Goal: Task Accomplishment & Management: Manage account settings

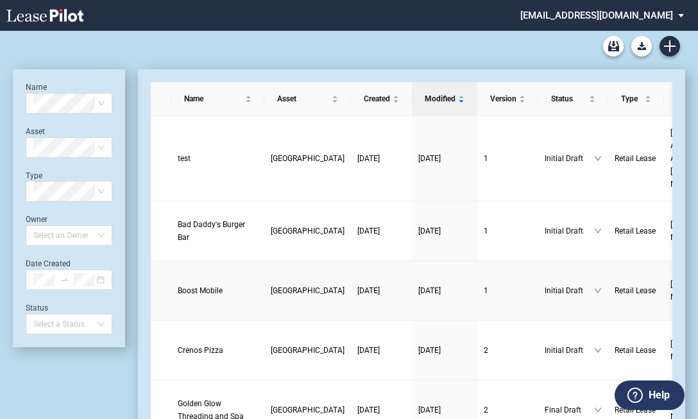
click at [198, 284] on link "Boost Mobile" at bounding box center [218, 290] width 80 height 13
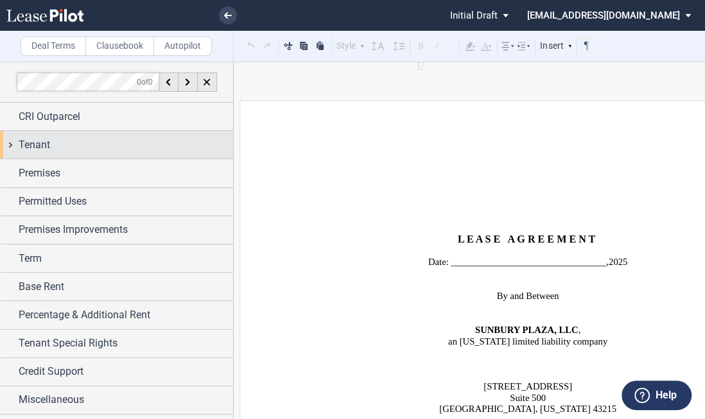
click at [100, 153] on div "Tenant" at bounding box center [116, 145] width 233 height 28
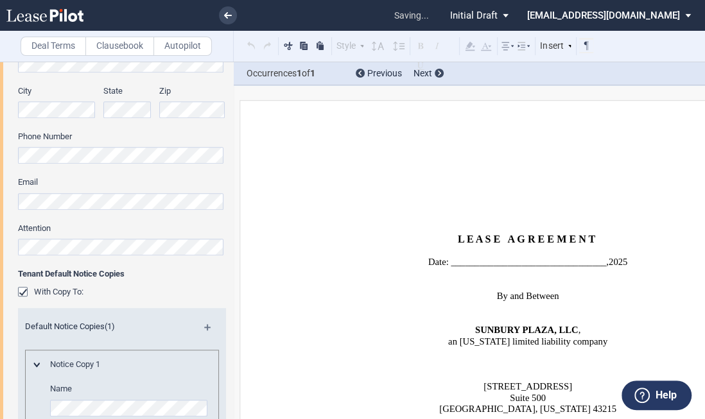
scroll to position [856, 0]
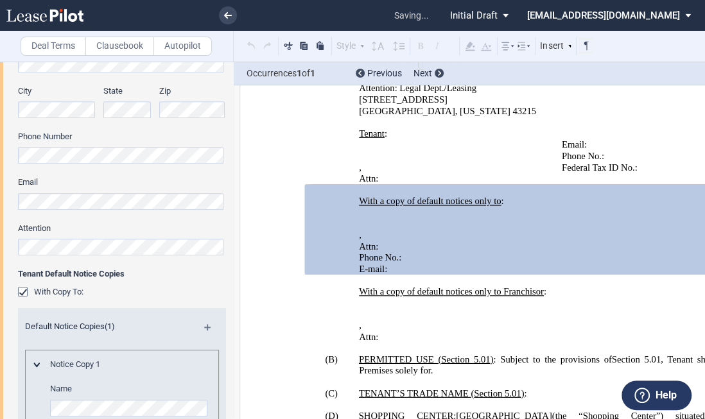
click at [26, 289] on div "With Copy To:" at bounding box center [24, 293] width 13 height 13
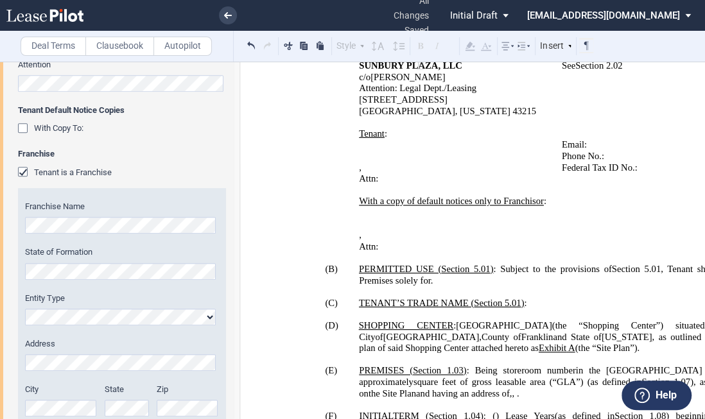
scroll to position [616, 0]
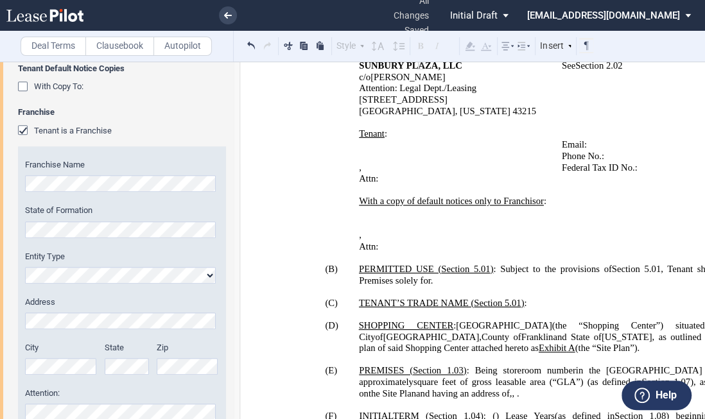
click at [22, 130] on div "Tenant is a Franchise" at bounding box center [24, 131] width 13 height 13
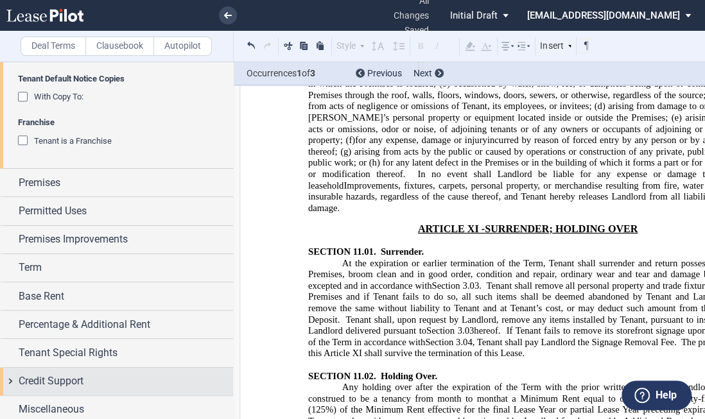
scroll to position [609, 0]
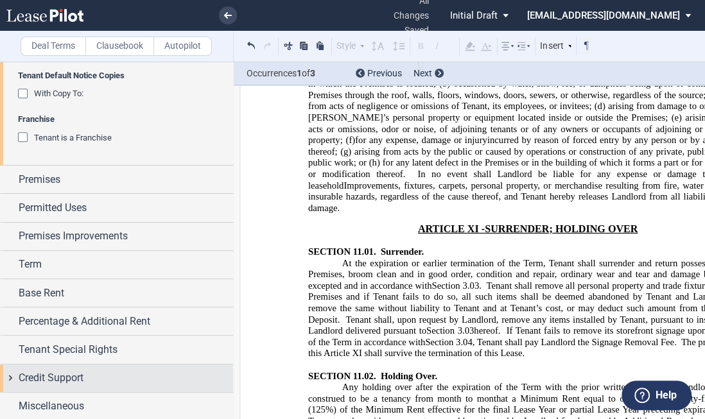
click at [65, 377] on span "Credit Support" at bounding box center [51, 377] width 65 height 15
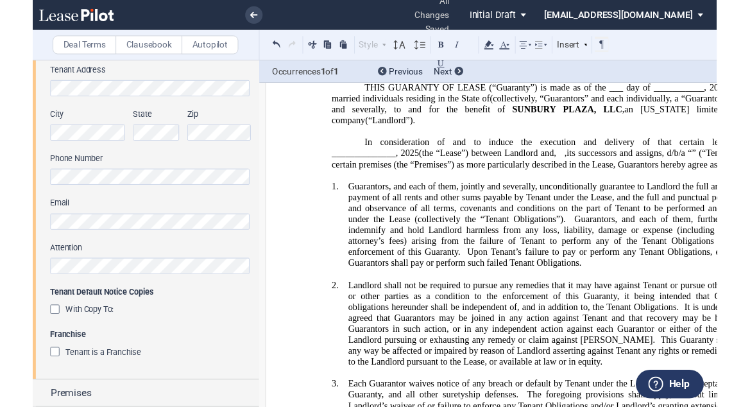
scroll to position [359, 0]
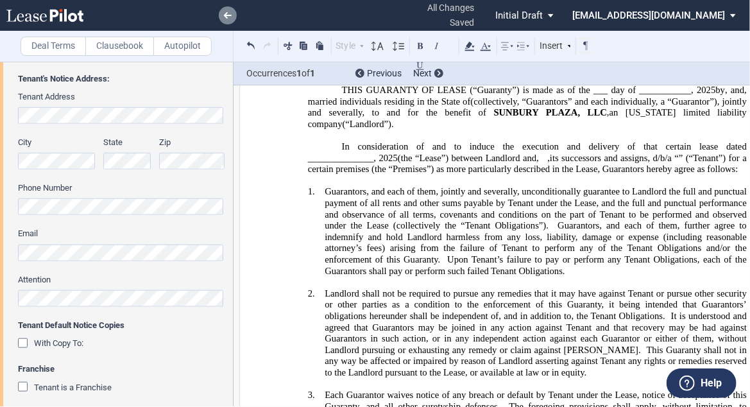
click at [233, 17] on link at bounding box center [228, 15] width 18 height 18
